Goal: Task Accomplishment & Management: Complete application form

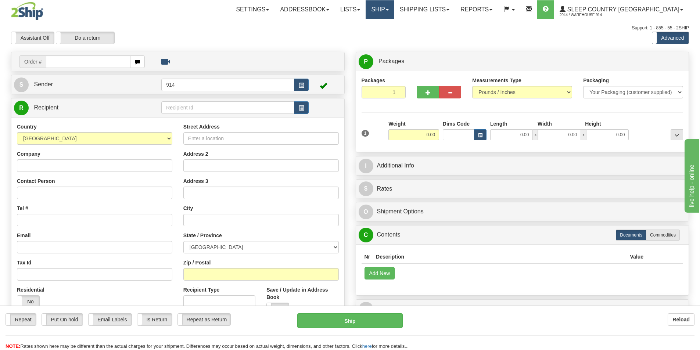
click at [389, 10] on span at bounding box center [387, 9] width 3 height 1
click at [387, 33] on span "OnHold / Order Queue" at bounding box center [361, 35] width 52 height 6
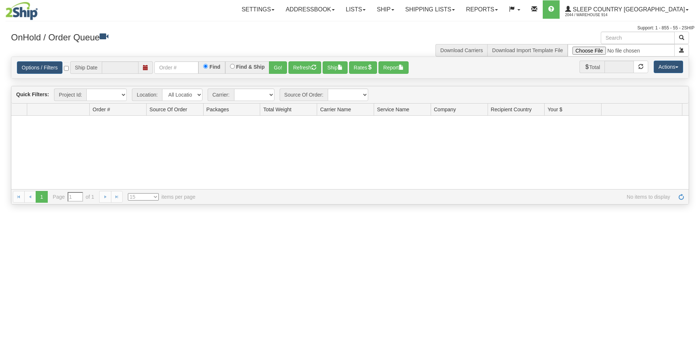
type input "[DATE]"
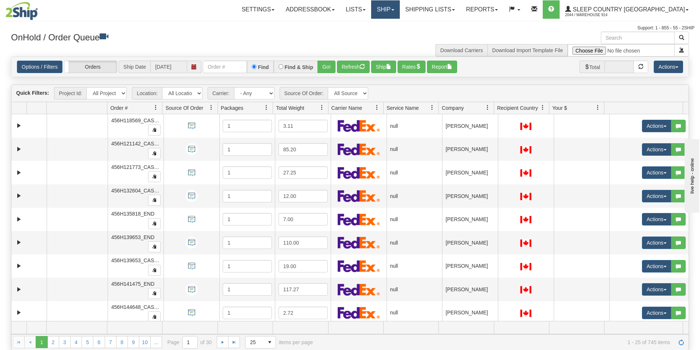
click at [400, 13] on link "Ship" at bounding box center [385, 9] width 28 height 18
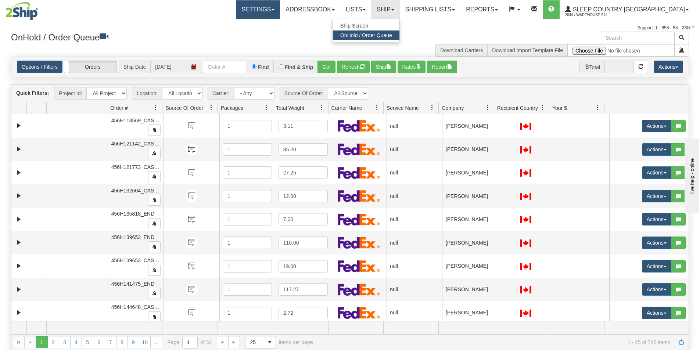
click at [280, 14] on link "Settings" at bounding box center [258, 9] width 44 height 18
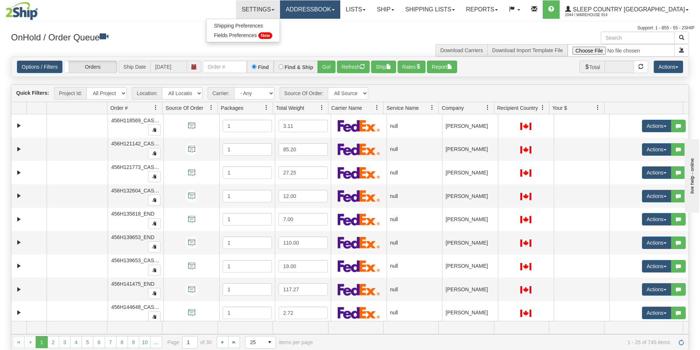
click at [329, 12] on link "Addressbook" at bounding box center [310, 9] width 60 height 18
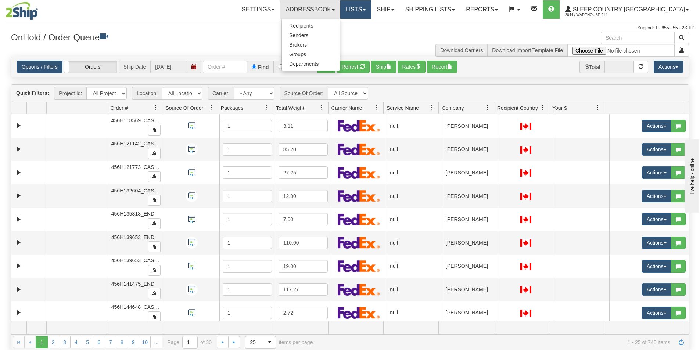
click at [371, 8] on link "Lists" at bounding box center [355, 9] width 31 height 18
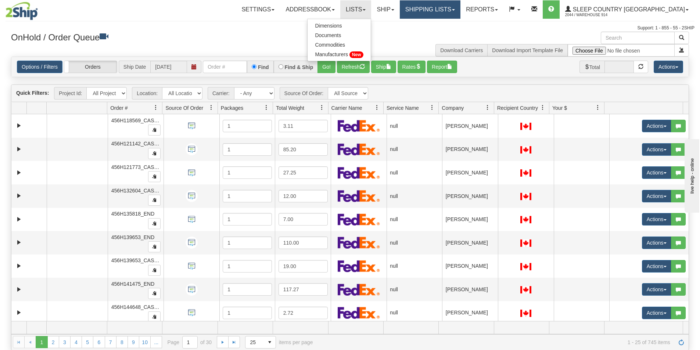
click at [453, 6] on link "Shipping lists" at bounding box center [430, 9] width 61 height 18
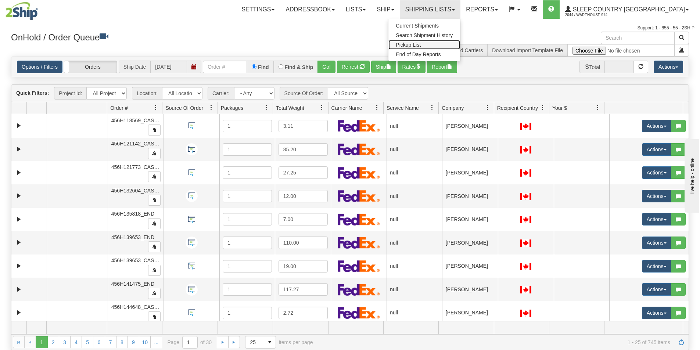
click at [421, 43] on span "Pickup List" at bounding box center [408, 45] width 25 height 6
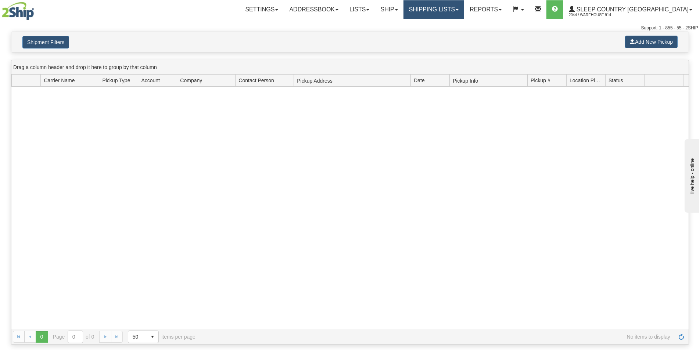
click at [464, 12] on link "Shipping lists" at bounding box center [434, 9] width 61 height 18
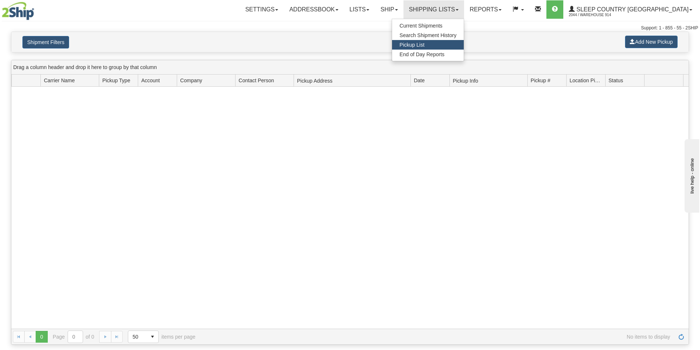
drag, startPoint x: 347, startPoint y: 210, endPoint x: 352, endPoint y: 206, distance: 6.5
click at [352, 207] on div at bounding box center [350, 208] width 678 height 242
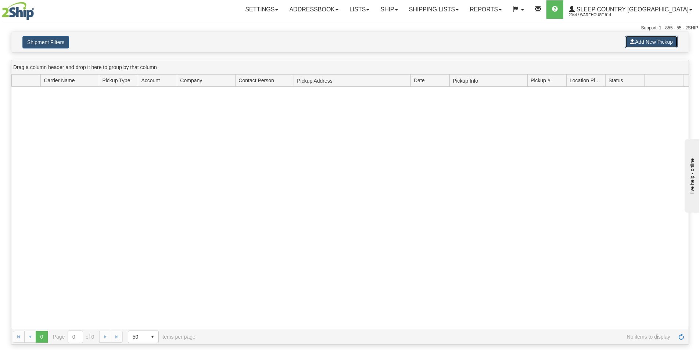
click at [643, 44] on button "Add New Pickup" at bounding box center [651, 42] width 53 height 12
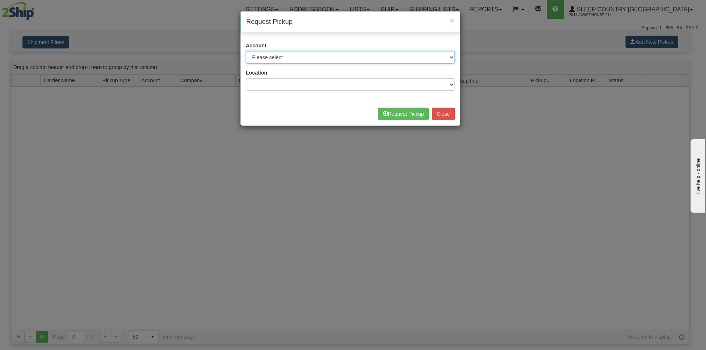
click at [447, 57] on select "Please select Canada Post - 7241032 (Canada Post 300) Canada Post - 1021956 (Ca…" at bounding box center [350, 57] width 209 height 12
select select "14"
click at [246, 51] on select "Please select Canada Post - 7241032 (Canada Post 300) Canada Post - 1021956 (Ca…" at bounding box center [350, 57] width 209 height 12
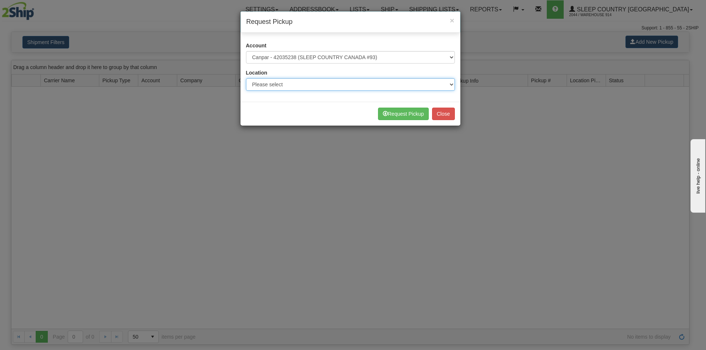
click at [443, 84] on select "Please select 914 CASPC END SLE" at bounding box center [350, 84] width 209 height 12
select select "6841"
click at [246, 78] on select "Please select 914 CASPC END SLE" at bounding box center [350, 84] width 209 height 12
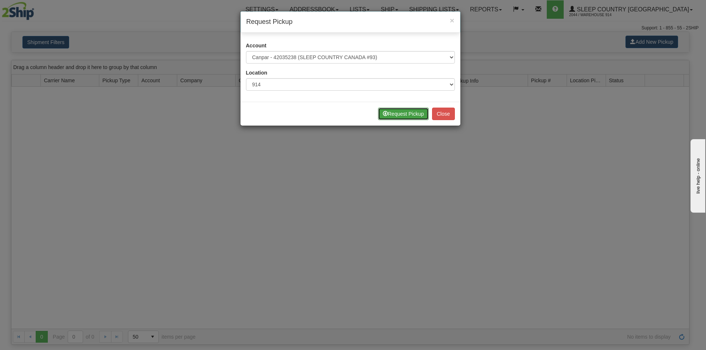
click at [420, 115] on button "Request Pickup" at bounding box center [403, 114] width 51 height 12
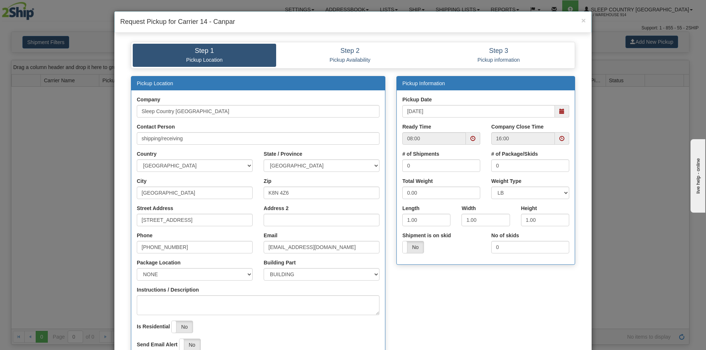
scroll to position [37, 0]
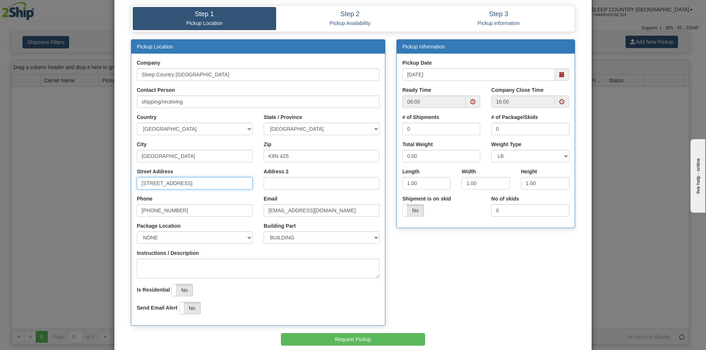
click at [144, 183] on input "[STREET_ADDRESS]" at bounding box center [195, 183] width 116 height 12
click at [559, 75] on span at bounding box center [561, 74] width 5 height 5
type input "[STREET_ADDRESS]"
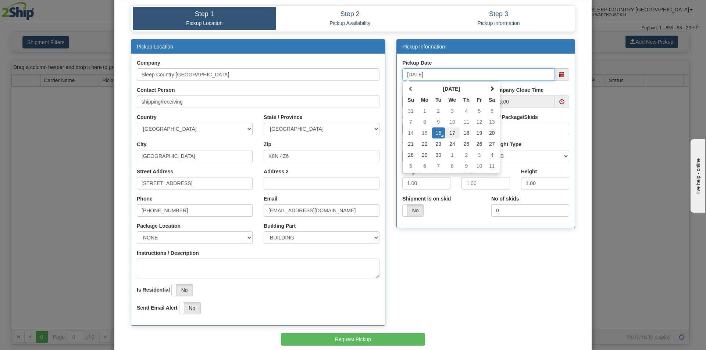
click at [452, 134] on td "17" at bounding box center [452, 133] width 15 height 11
type input "[DATE]"
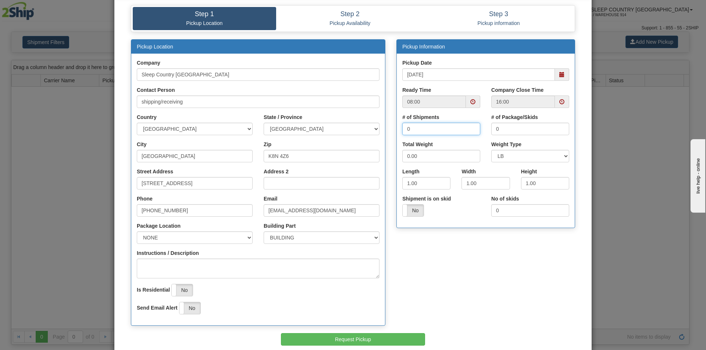
click at [411, 131] on input "0" at bounding box center [441, 129] width 78 height 12
type input "1"
click at [499, 128] on input "0" at bounding box center [530, 129] width 78 height 12
type input "1"
click at [422, 156] on input "0.00" at bounding box center [441, 156] width 78 height 12
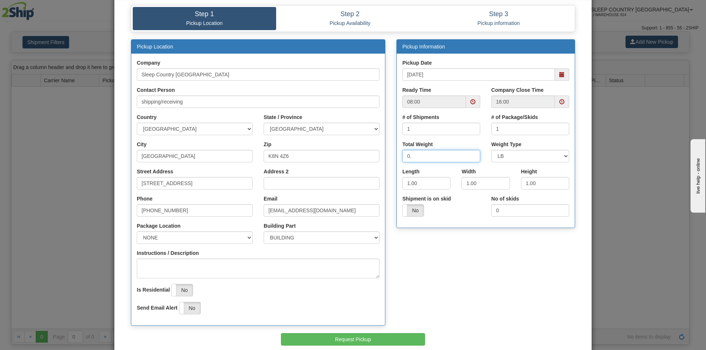
type input "0"
type input "2"
click at [429, 181] on input "1.00" at bounding box center [426, 183] width 48 height 12
type input "1"
type input "16"
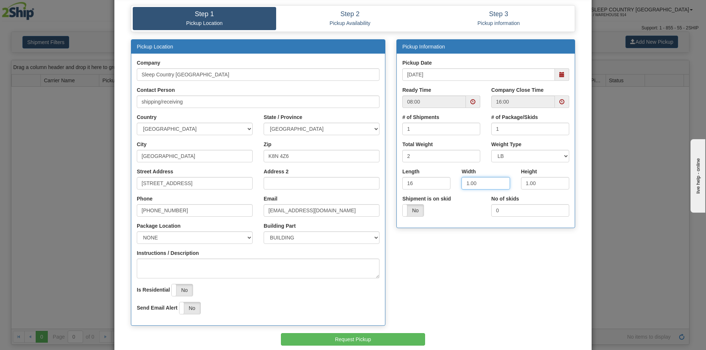
click at [479, 184] on input "1.00" at bounding box center [485, 183] width 48 height 12
type input "11"
click at [547, 183] on input "1.00" at bounding box center [545, 183] width 48 height 12
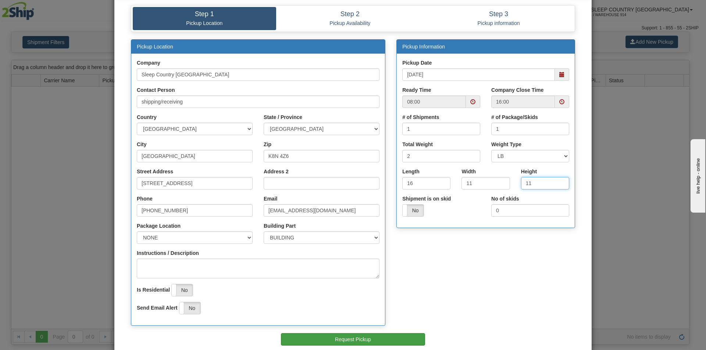
type input "11"
click at [361, 342] on button "Request Pickup" at bounding box center [353, 339] width 144 height 12
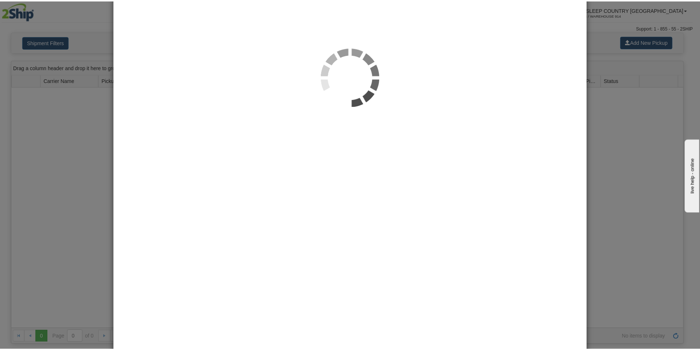
scroll to position [0, 0]
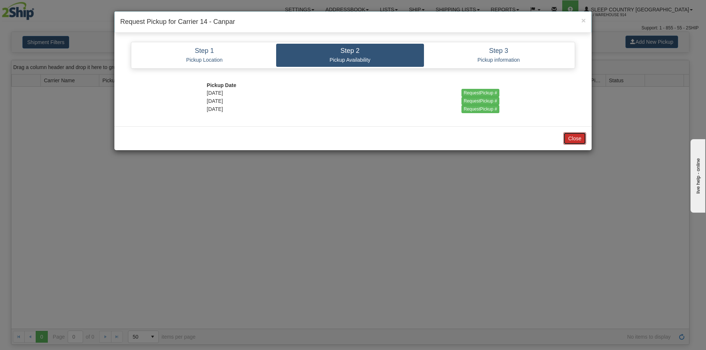
click at [575, 140] on button "Close" at bounding box center [574, 138] width 23 height 12
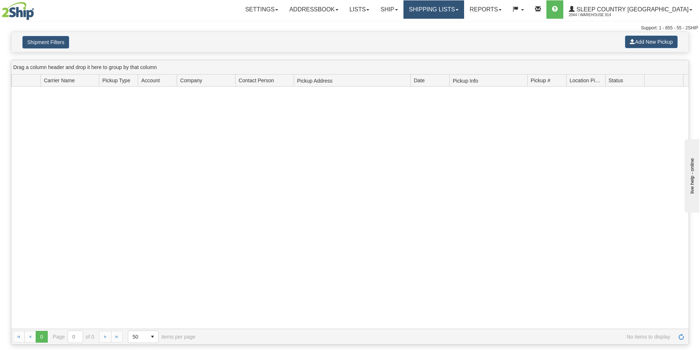
click at [464, 11] on link "Shipping lists" at bounding box center [434, 9] width 61 height 18
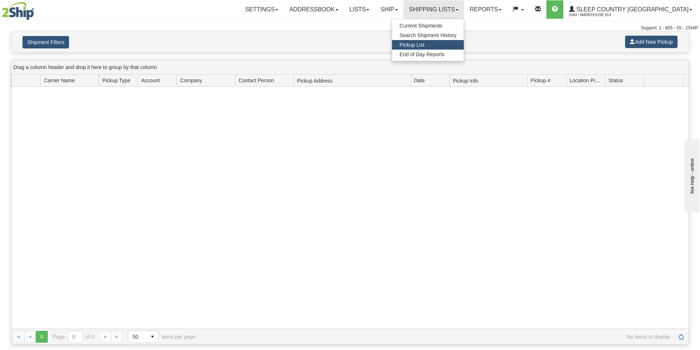
click at [425, 43] on span "Pickup List" at bounding box center [412, 45] width 25 height 6
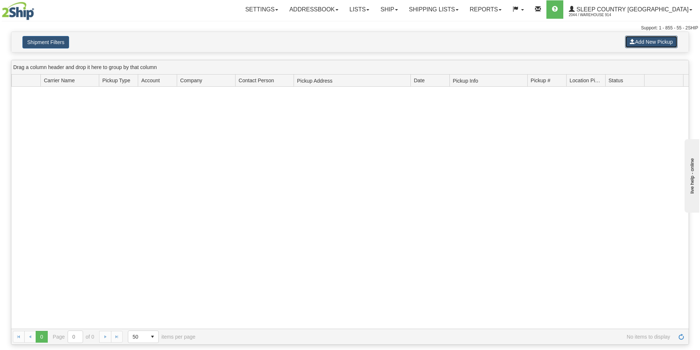
click at [643, 43] on button "Add New Pickup" at bounding box center [651, 42] width 53 height 12
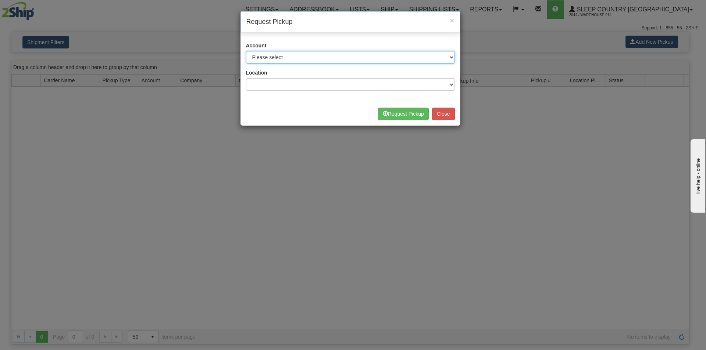
click at [451, 58] on select "Please select Canada Post - 7241032 (Canada Post 300) Canada Post - 1021956 (Ca…" at bounding box center [350, 57] width 209 height 12
click at [525, 41] on div "× Request Pickup Account Please select Canada Post - 7241032 (Canada Post 300) …" at bounding box center [353, 175] width 706 height 350
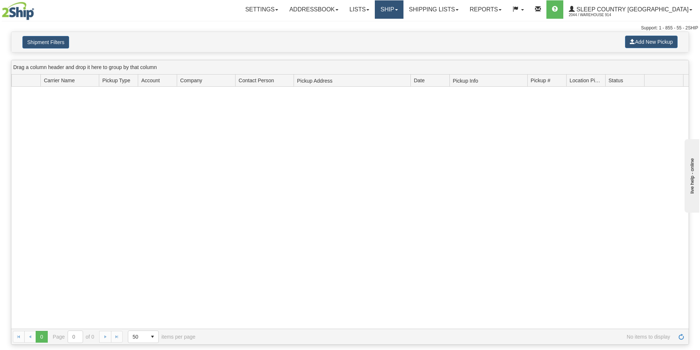
click at [398, 10] on span at bounding box center [396, 9] width 3 height 1
click at [507, 8] on link "Reports" at bounding box center [485, 9] width 43 height 18
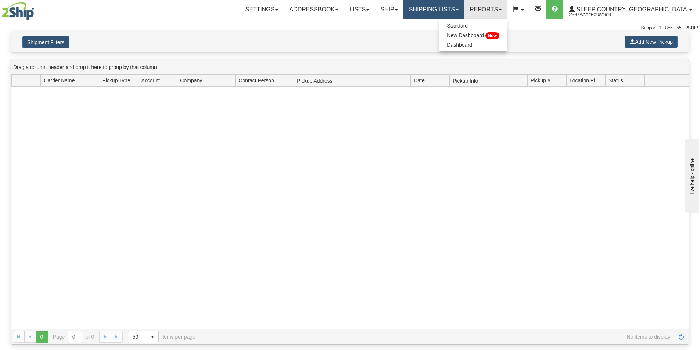
click at [464, 14] on link "Shipping lists" at bounding box center [434, 9] width 61 height 18
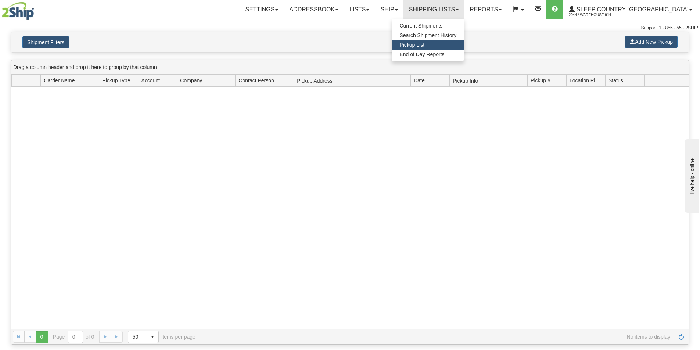
click at [464, 45] on link "Pickup List" at bounding box center [428, 45] width 72 height 10
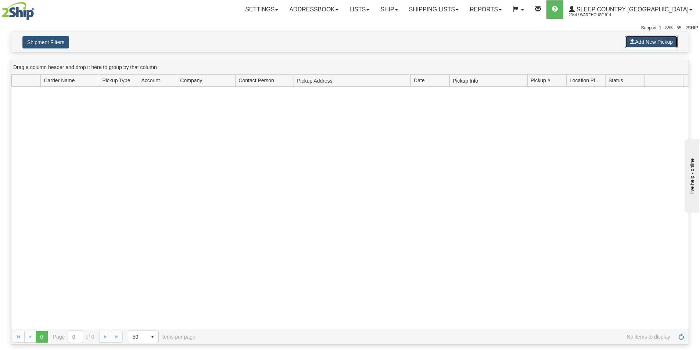
click at [650, 43] on button "Add New Pickup" at bounding box center [651, 42] width 53 height 12
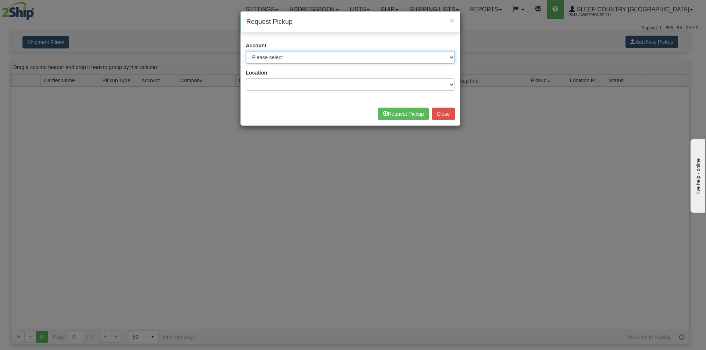
click at [381, 60] on select "Please select Canada Post - 7241032 ([GEOGRAPHIC_DATA] Post 300) [GEOGRAPHIC_DA…" at bounding box center [350, 57] width 209 height 12
select select "14"
click at [246, 51] on select "Please select Canada Post - 7241032 ([GEOGRAPHIC_DATA] Post 300) [GEOGRAPHIC_DA…" at bounding box center [350, 57] width 209 height 12
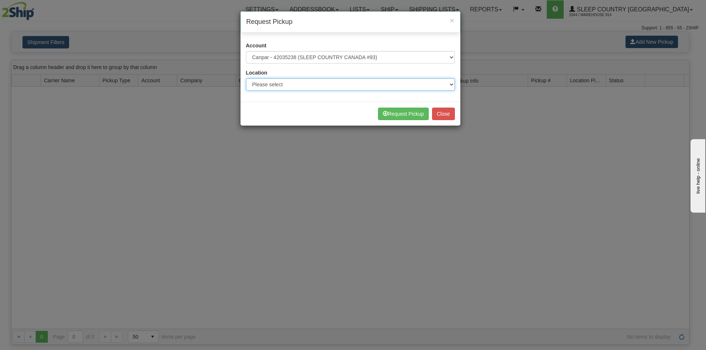
click at [442, 83] on select "Please select 914 CASPC END SLE" at bounding box center [350, 84] width 209 height 12
select select "6841"
click at [246, 78] on select "Please select 914 CASPC END SLE" at bounding box center [350, 84] width 209 height 12
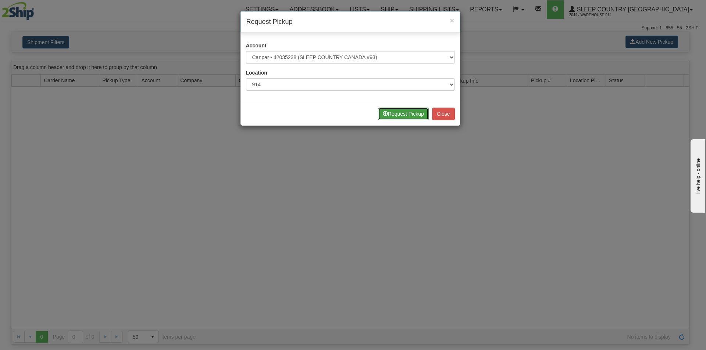
click at [404, 115] on button "Request Pickup" at bounding box center [403, 114] width 51 height 12
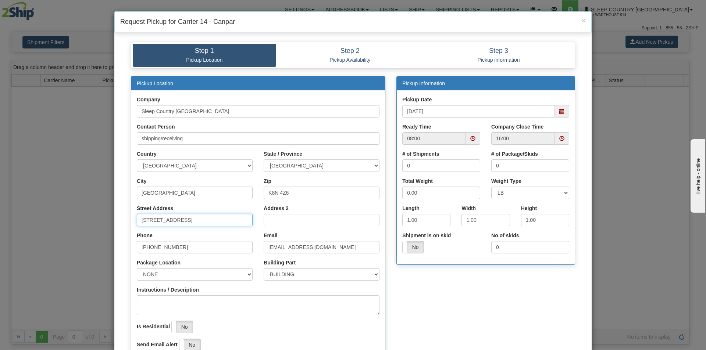
click at [145, 219] on input "[STREET_ADDRESS]" at bounding box center [195, 220] width 116 height 12
type input "[STREET_ADDRESS]"
click at [415, 168] on input "0" at bounding box center [441, 166] width 78 height 12
type input "1"
click at [503, 164] on input "0" at bounding box center [530, 166] width 78 height 12
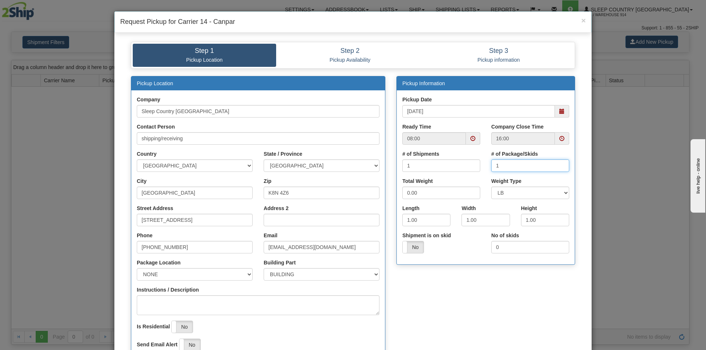
click at [562, 114] on span at bounding box center [562, 111] width 14 height 12
type input "1"
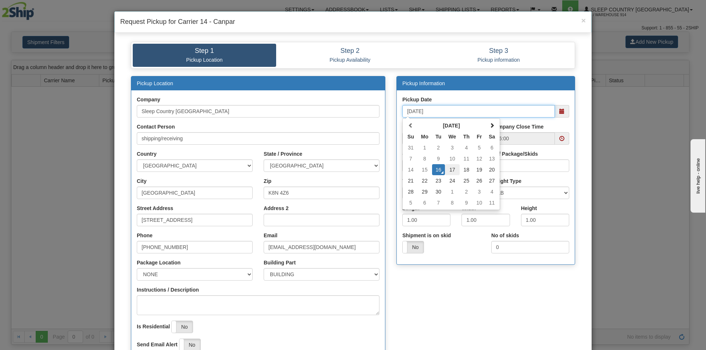
click at [453, 169] on td "17" at bounding box center [452, 169] width 15 height 11
type input "[DATE]"
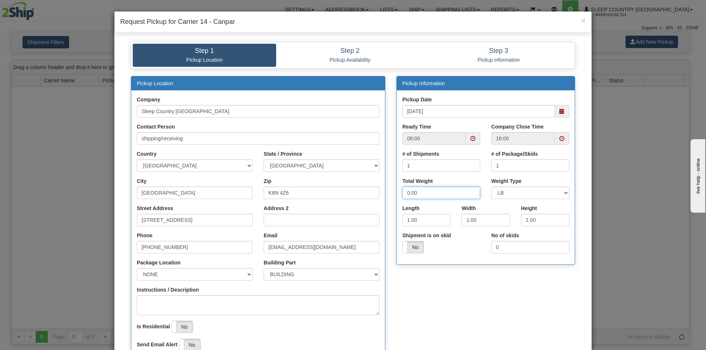
click at [419, 190] on input "0.00" at bounding box center [441, 193] width 78 height 12
type input "0"
type input "2"
click at [414, 221] on input "1.00" at bounding box center [426, 220] width 48 height 12
type input "1"
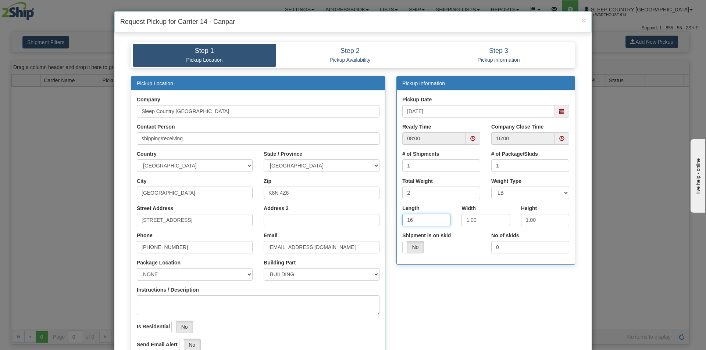
type input "16"
click at [478, 223] on input "1.00" at bounding box center [485, 220] width 48 height 12
type input "1"
type input "11"
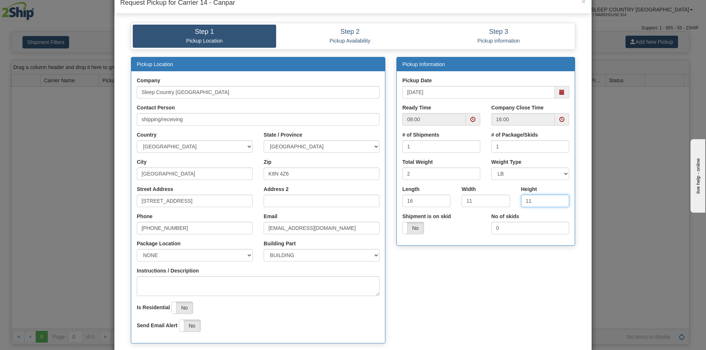
scroll to position [37, 0]
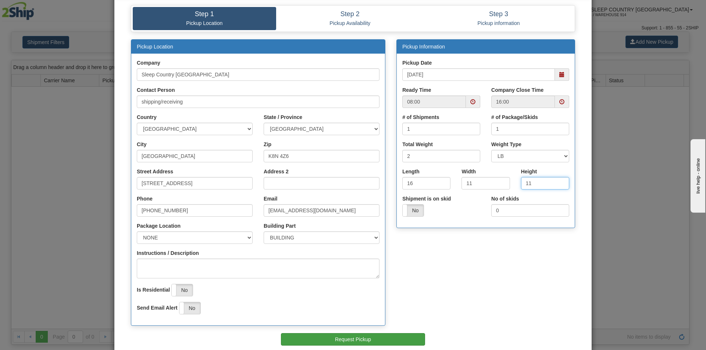
type input "11"
click at [400, 336] on button "Request Pickup" at bounding box center [353, 339] width 144 height 12
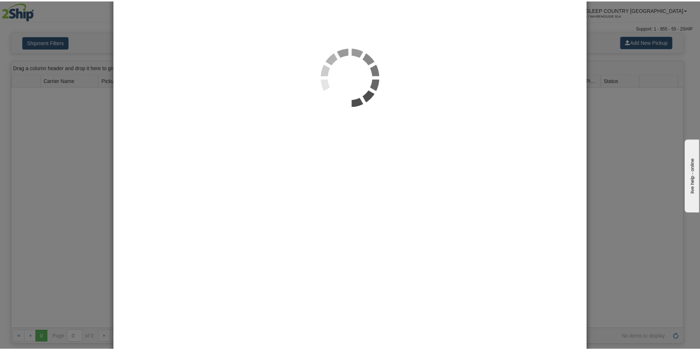
scroll to position [0, 0]
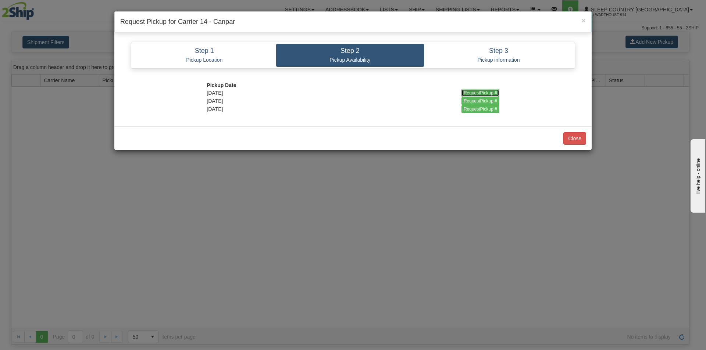
click at [469, 93] on input "RequestPickup #" at bounding box center [480, 93] width 38 height 8
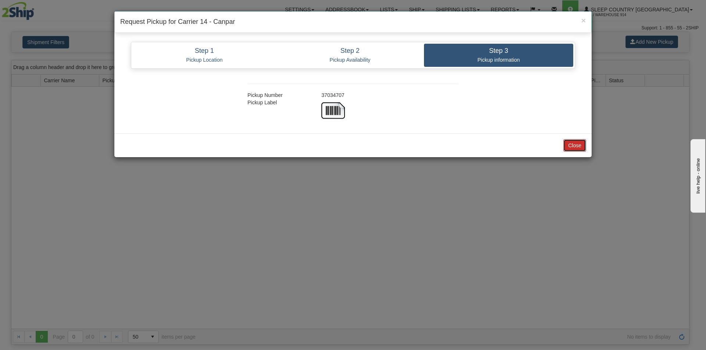
click at [578, 145] on button "Close" at bounding box center [574, 145] width 23 height 12
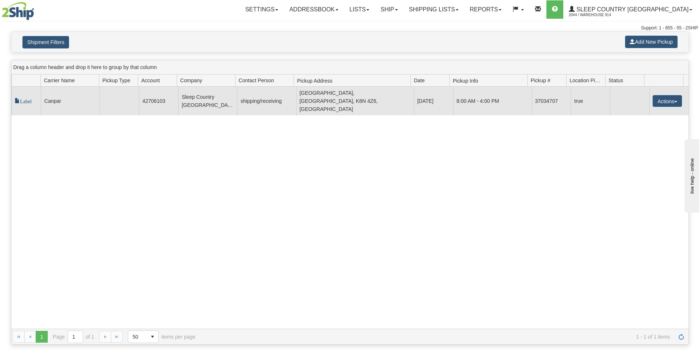
click at [26, 98] on span "Label" at bounding box center [23, 100] width 17 height 5
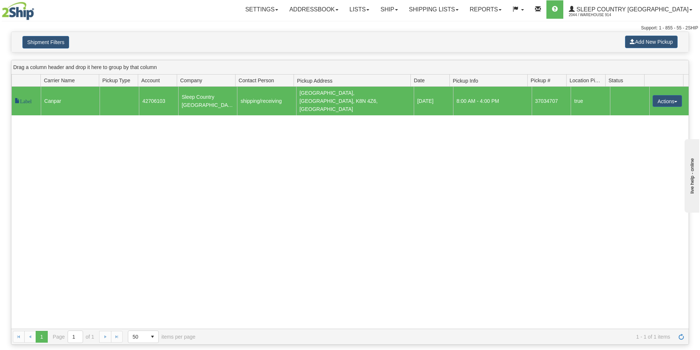
click at [26, 98] on span "Label" at bounding box center [23, 100] width 17 height 5
